Goal: Task Accomplishment & Management: Use online tool/utility

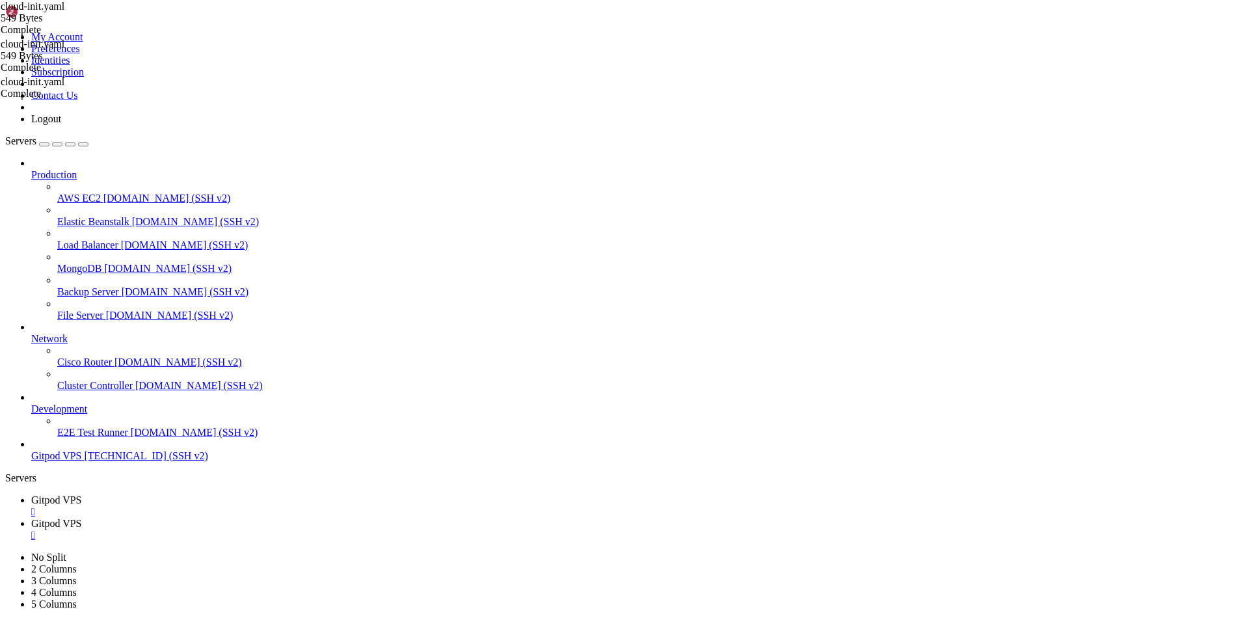
scroll to position [18863, 0]
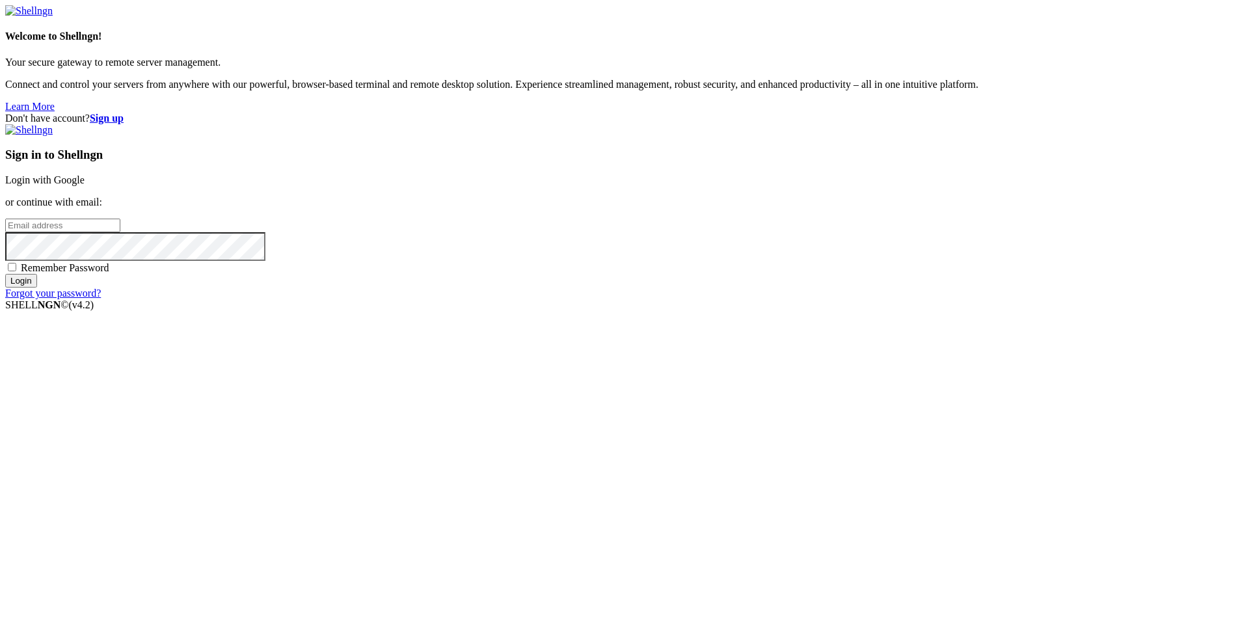
click at [85, 185] on link "Login with Google" at bounding box center [44, 179] width 79 height 11
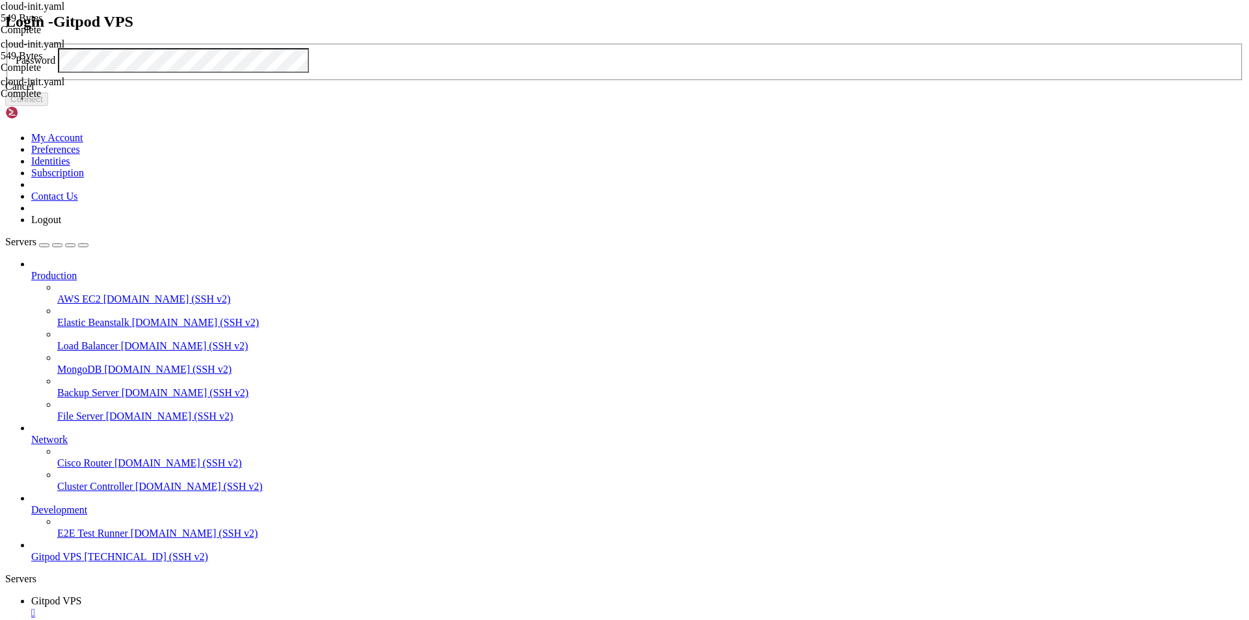
scroll to position [18863, 0]
click at [648, 92] on div "Cancel" at bounding box center [624, 87] width 1238 height 12
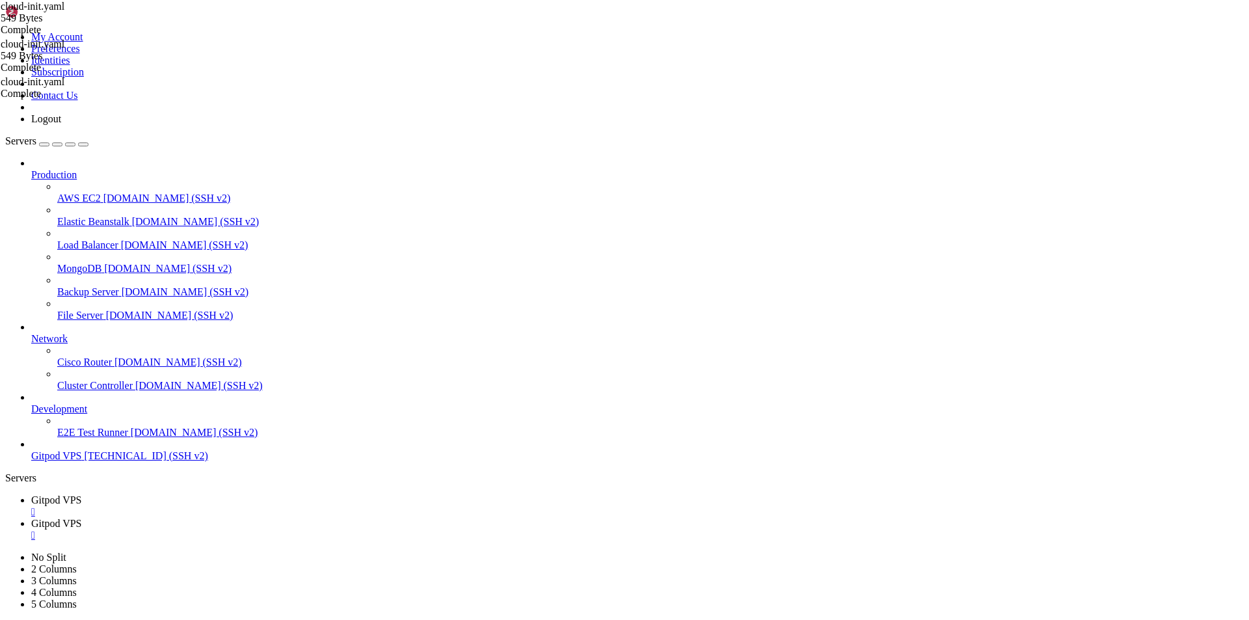
click at [122, 461] on span "[TECHNICAL_ID] (SSH v2)" at bounding box center [147, 455] width 124 height 11
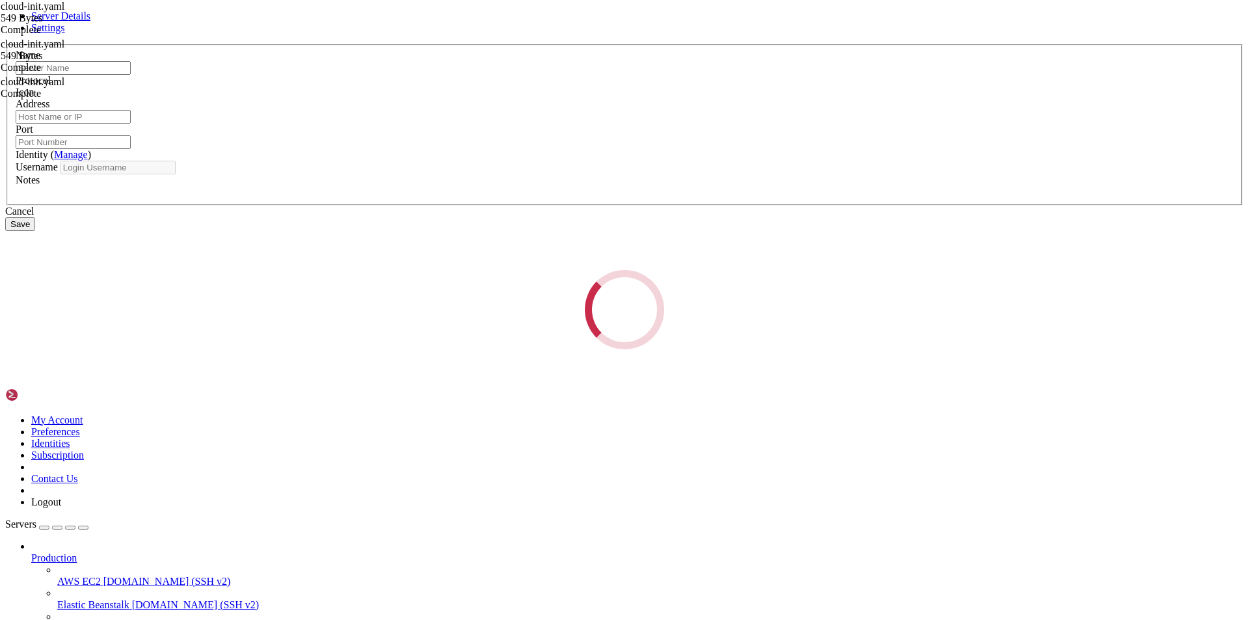
type input "Gitpod VPS"
type input "[TECHNICAL_ID]"
type input "22"
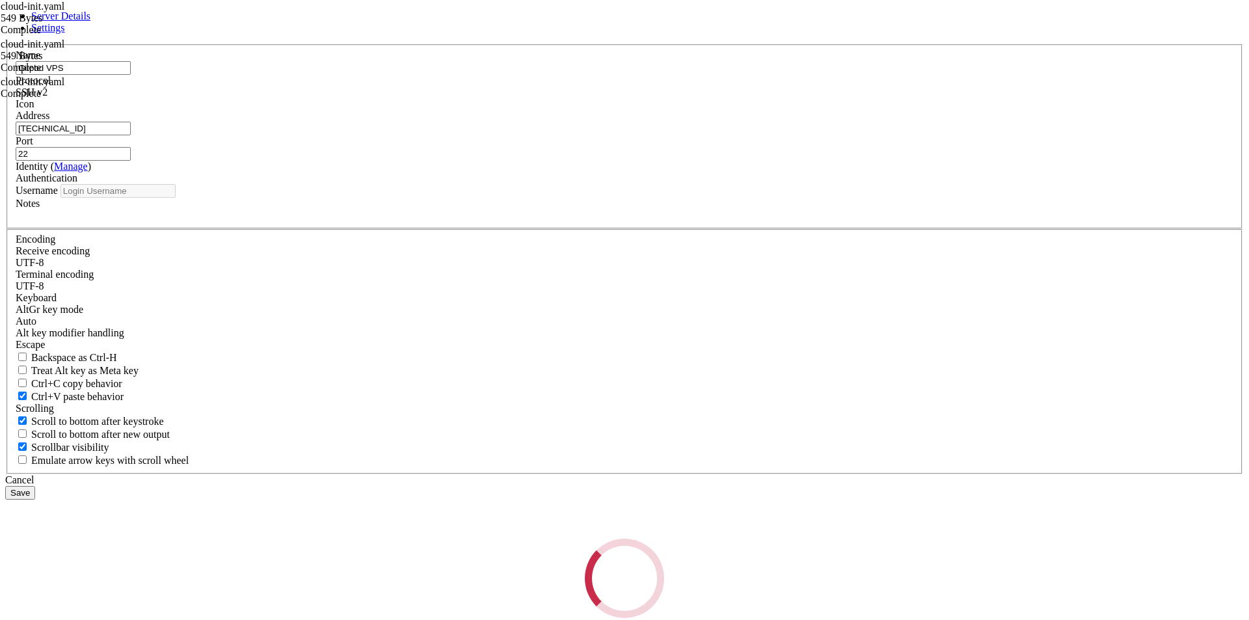
type input "root"
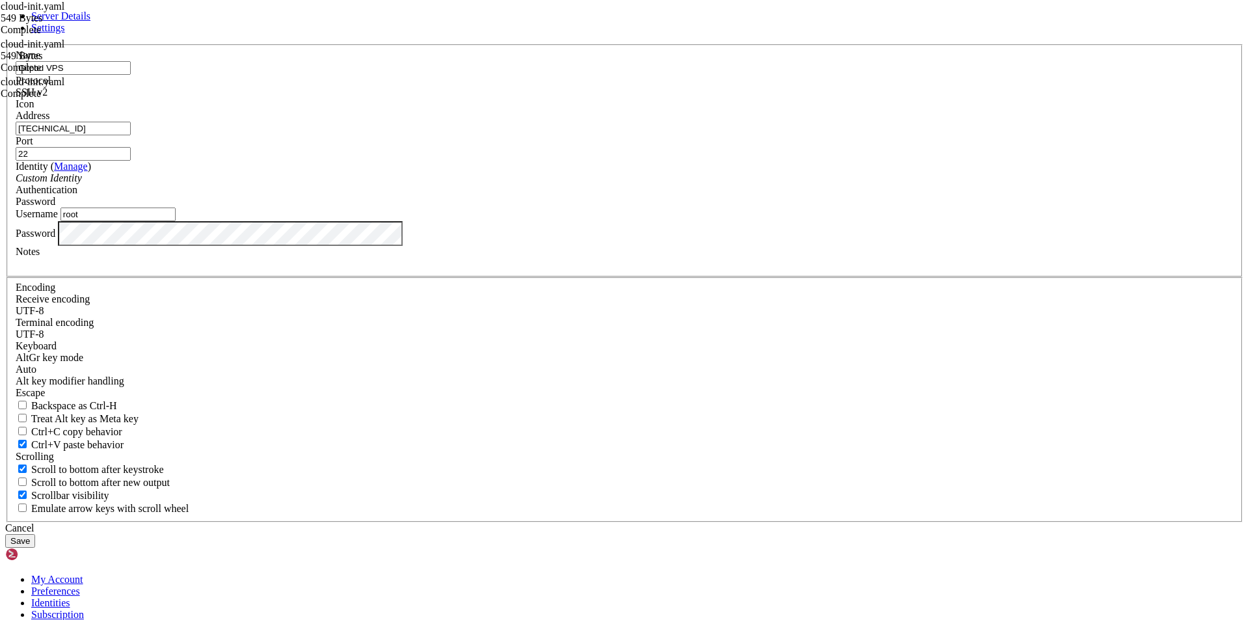
drag, startPoint x: 572, startPoint y: 242, endPoint x: 392, endPoint y: 229, distance: 181.3
click at [392, 229] on div "Server Details Settings Name Gitpod VPS Protocol SSH v2 Icon" at bounding box center [624, 278] width 1238 height 537
paste input "[TECHNICAL_ID]"
type input "[TECHNICAL_ID]"
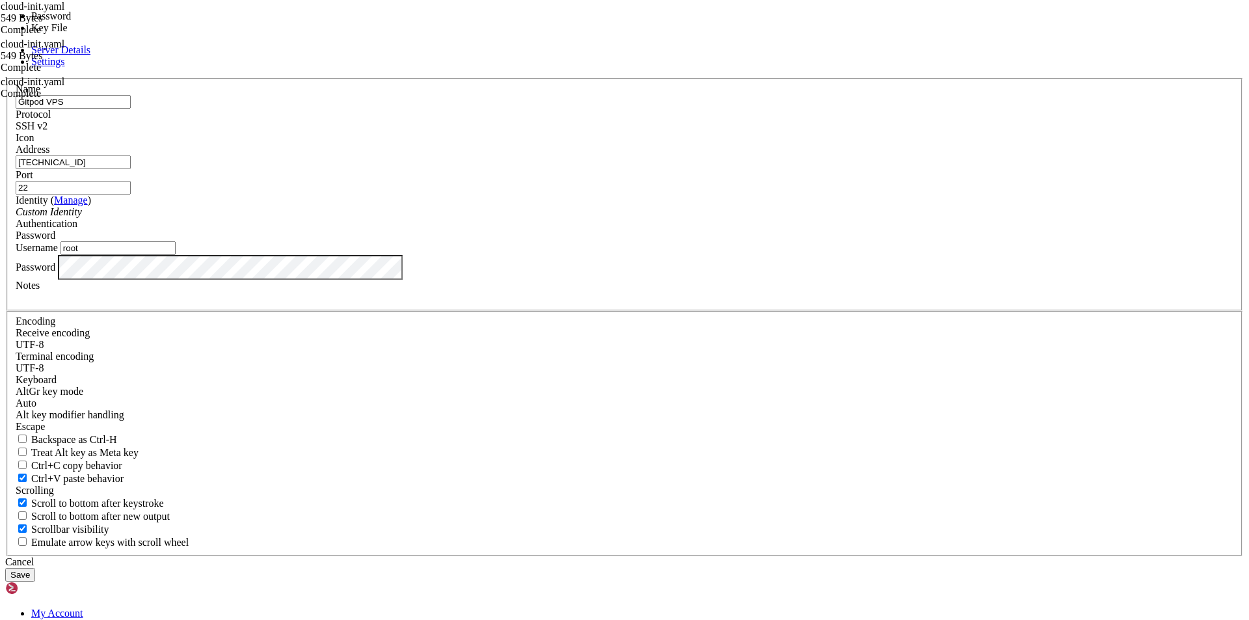
click at [717, 241] on div "Password" at bounding box center [625, 236] width 1218 height 12
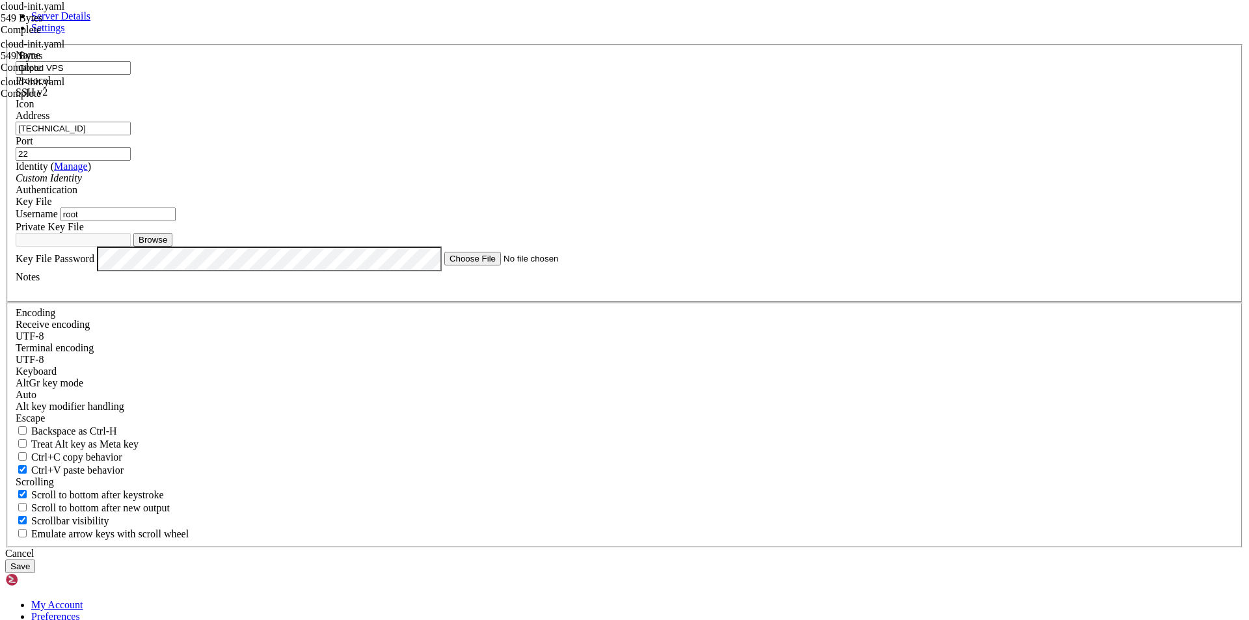
click at [702, 207] on div "Key File" at bounding box center [625, 202] width 1218 height 12
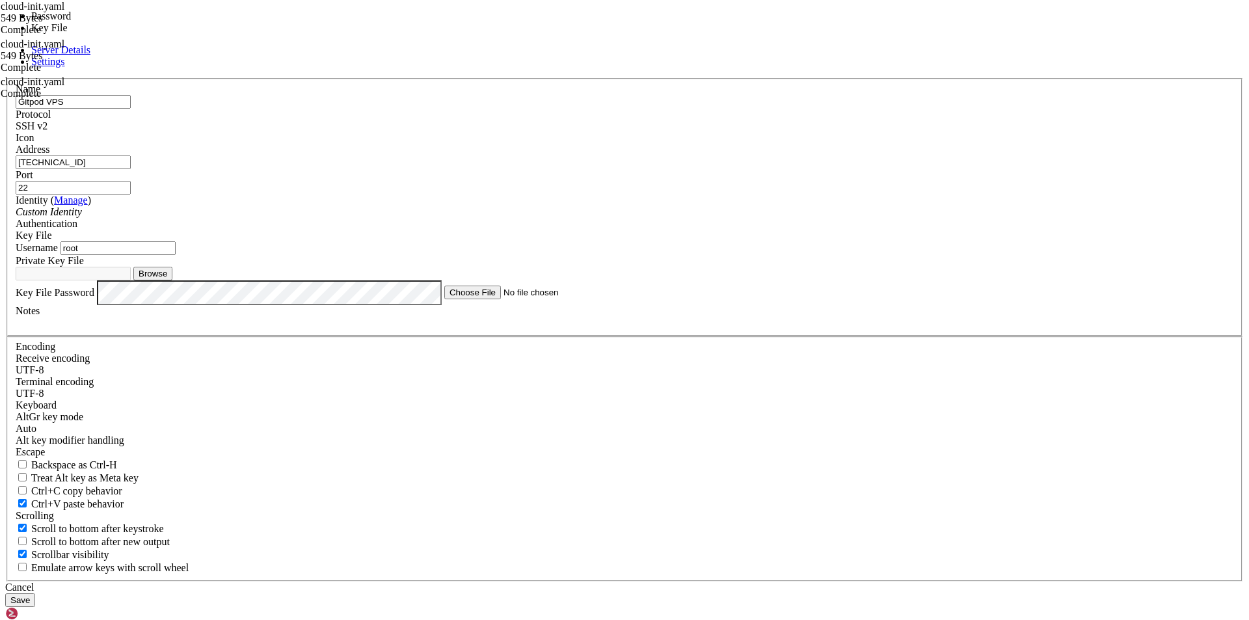
click at [711, 241] on div "Key File" at bounding box center [625, 236] width 1218 height 12
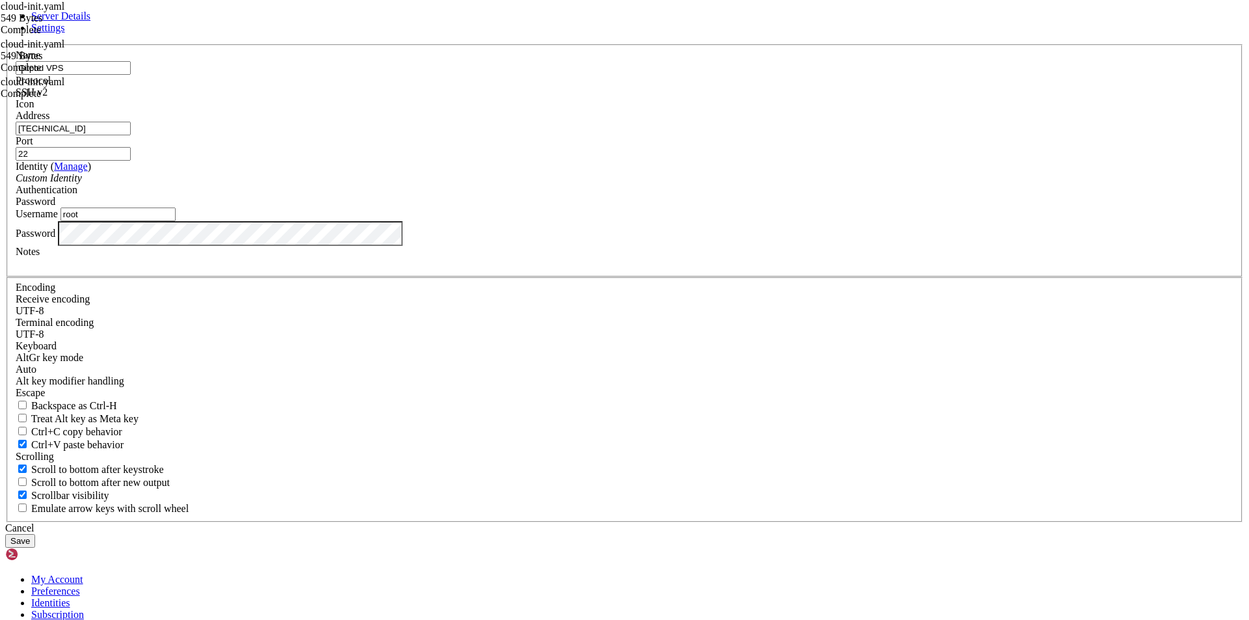
click at [35, 534] on button "Save" at bounding box center [20, 541] width 30 height 14
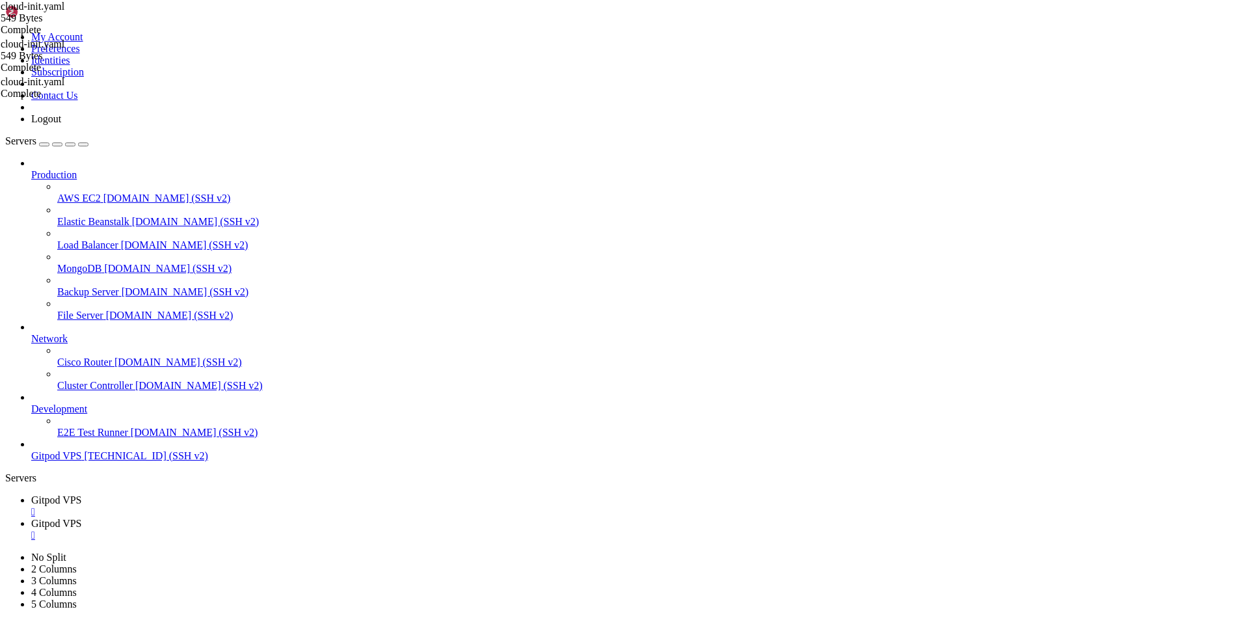
click at [31, 450] on icon at bounding box center [31, 450] width 0 height 0
drag, startPoint x: 628, startPoint y: 1058, endPoint x: 421, endPoint y: 947, distance: 234.5
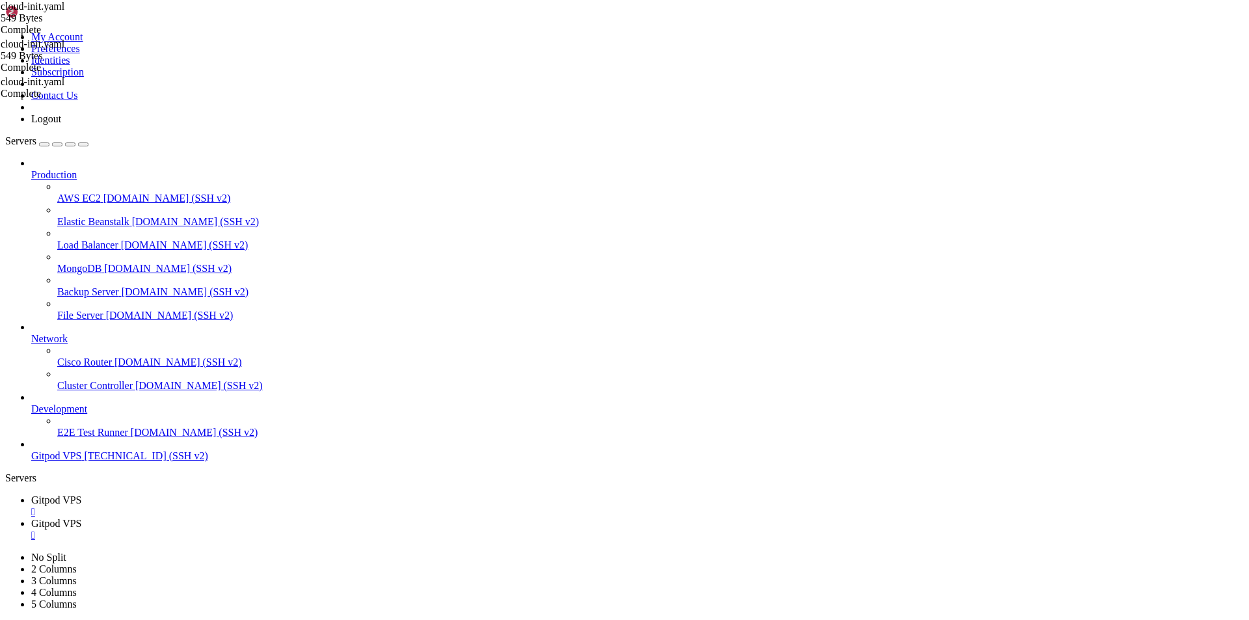
drag, startPoint x: 111, startPoint y: 1279, endPoint x: 10, endPoint y: 1158, distance: 157.5
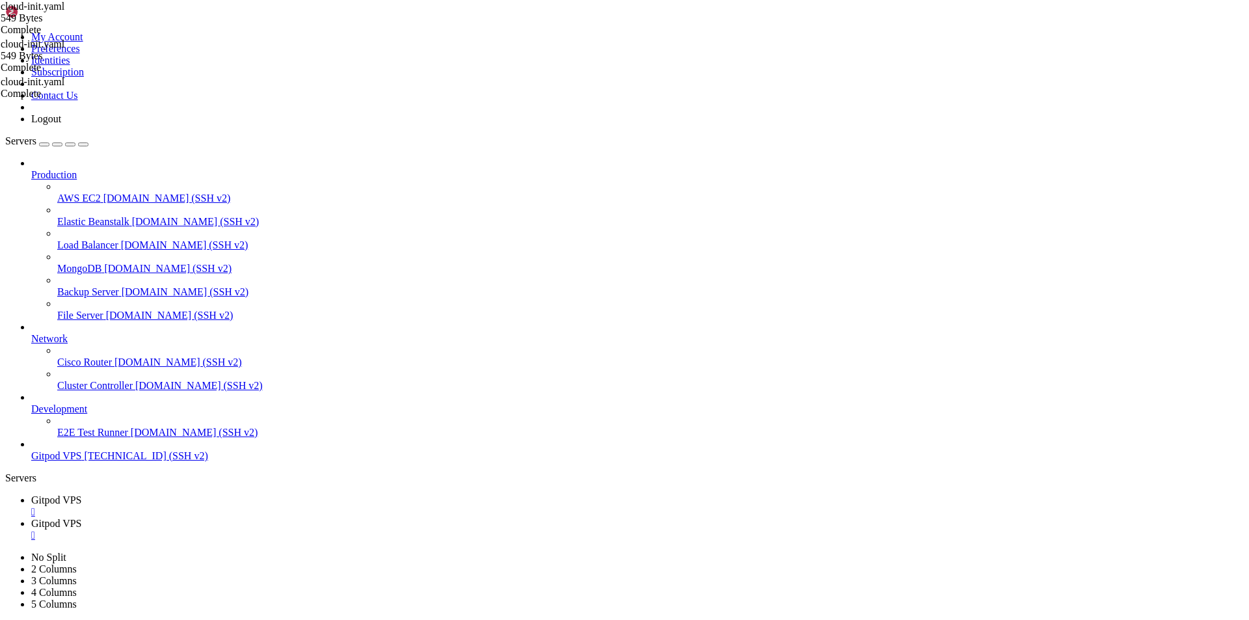
drag, startPoint x: 107, startPoint y: 1281, endPoint x: 12, endPoint y: 1180, distance: 138.5
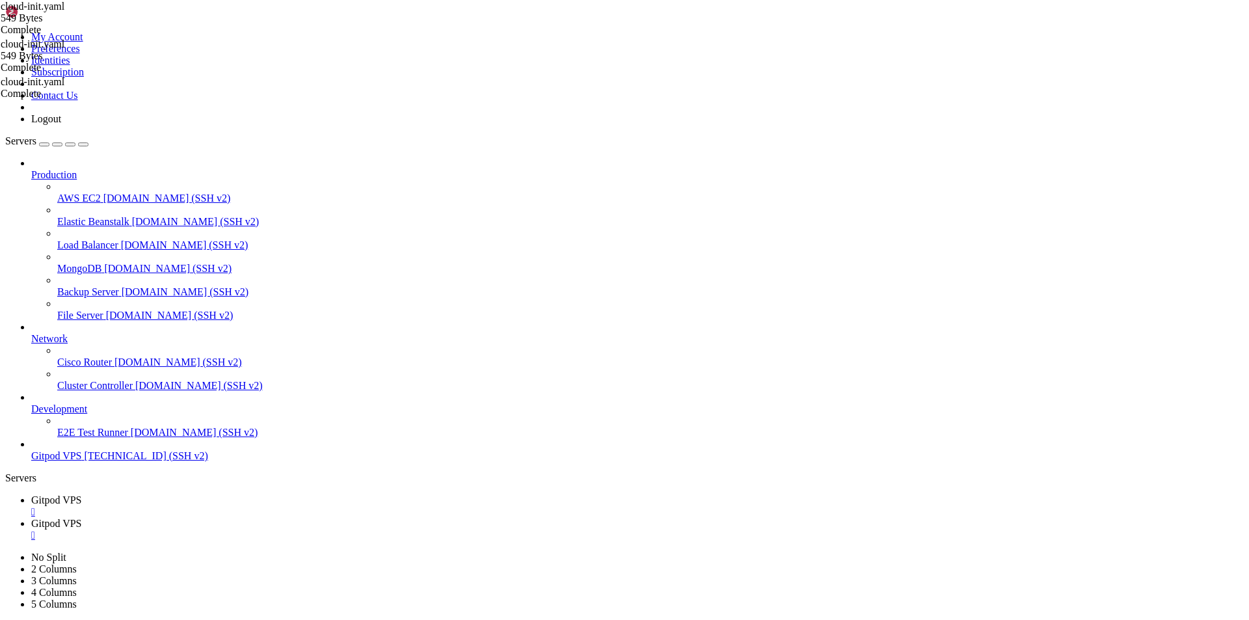
drag, startPoint x: 94, startPoint y: 1284, endPoint x: 12, endPoint y: 1159, distance: 149.4
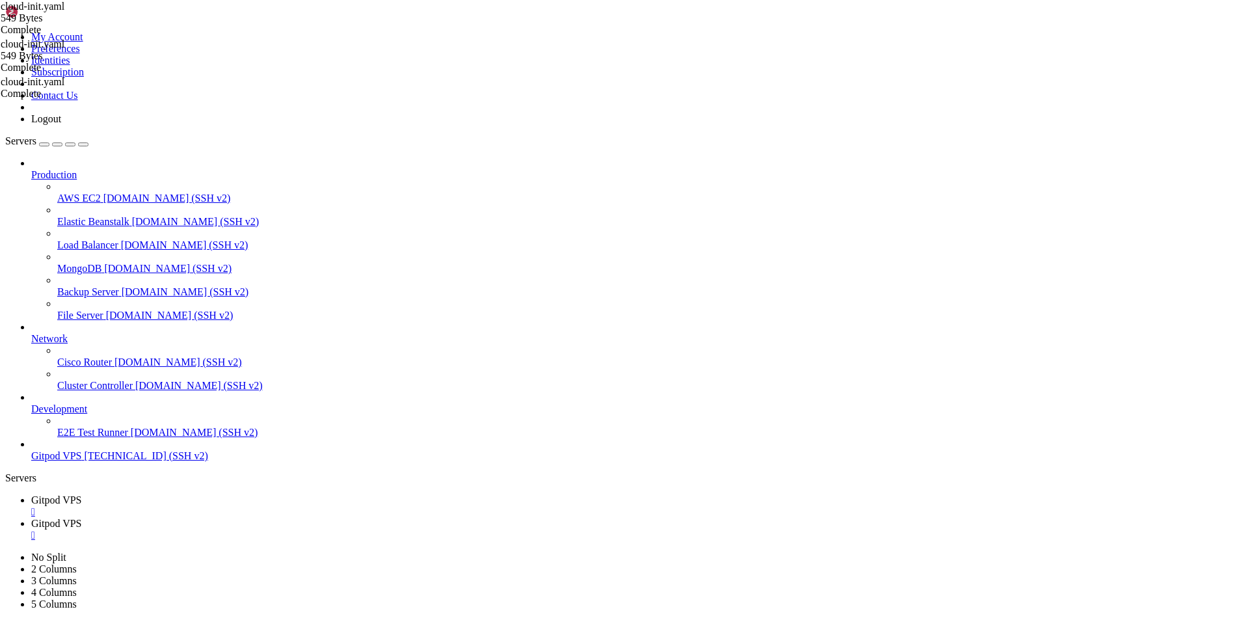
scroll to position [63533, 0]
